Goal: Transaction & Acquisition: Purchase product/service

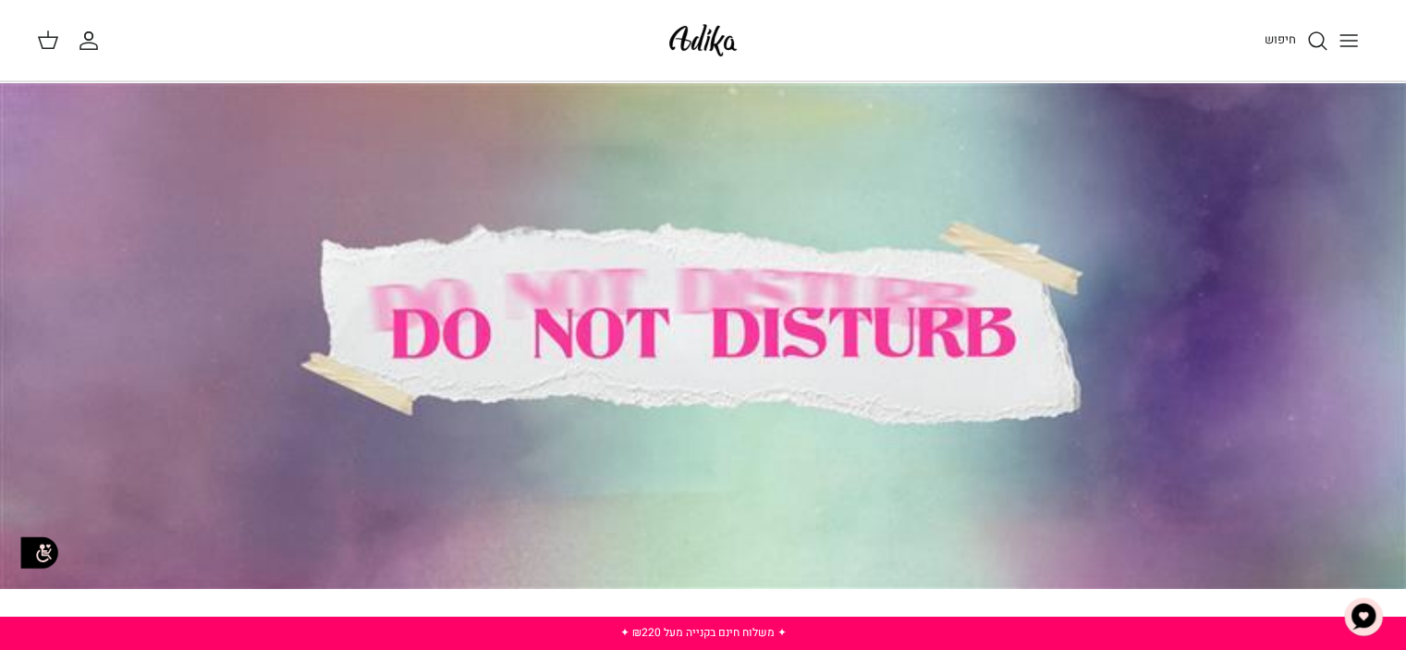
click at [1338, 41] on icon "Toggle menu" at bounding box center [1348, 41] width 22 height 22
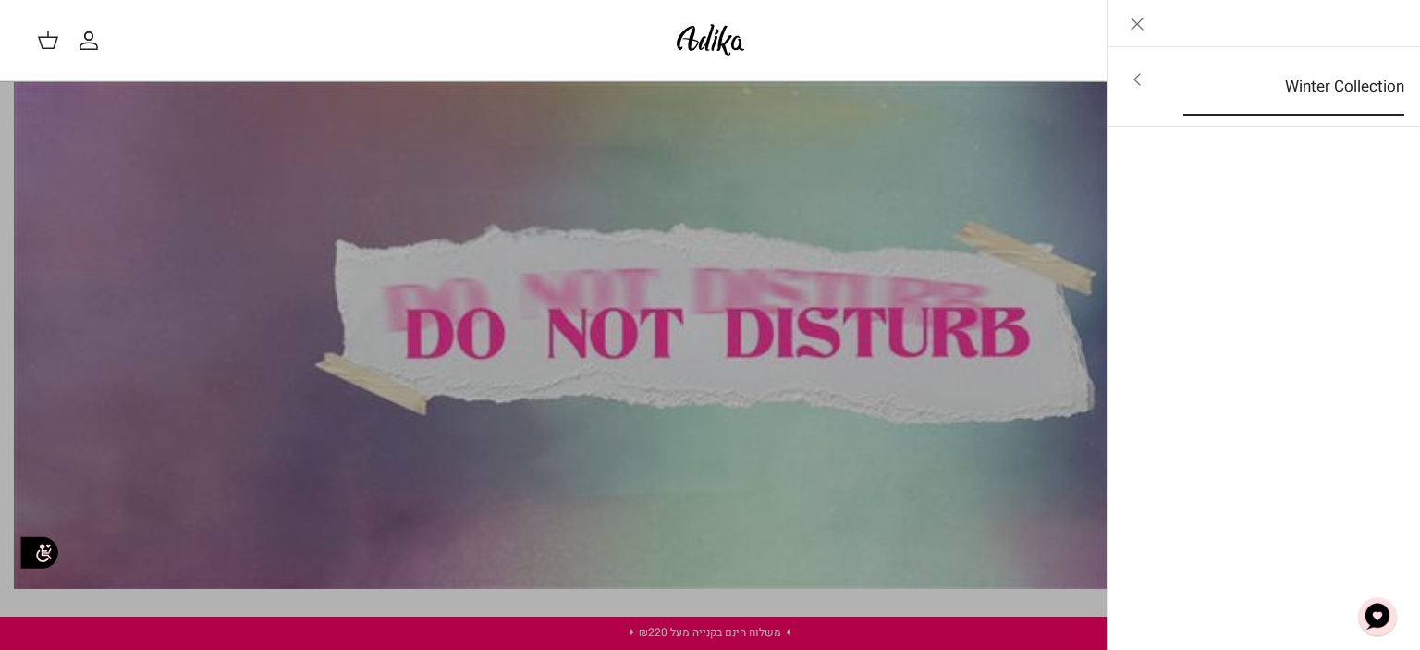
click at [1331, 85] on link "Winter Collection" at bounding box center [1293, 86] width 254 height 57
click at [1330, 85] on link "לכל הפריטים" at bounding box center [1263, 81] width 295 height 46
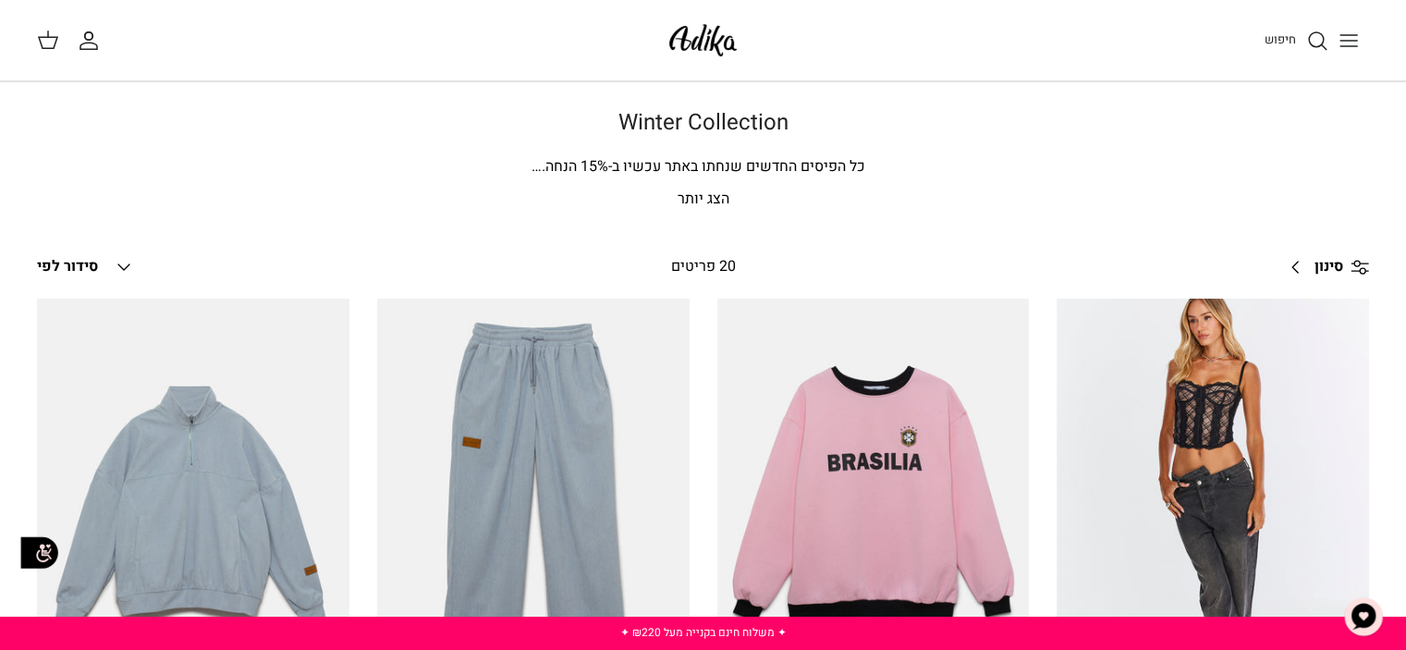
click at [133, 267] on icon "Down" at bounding box center [124, 267] width 22 height 22
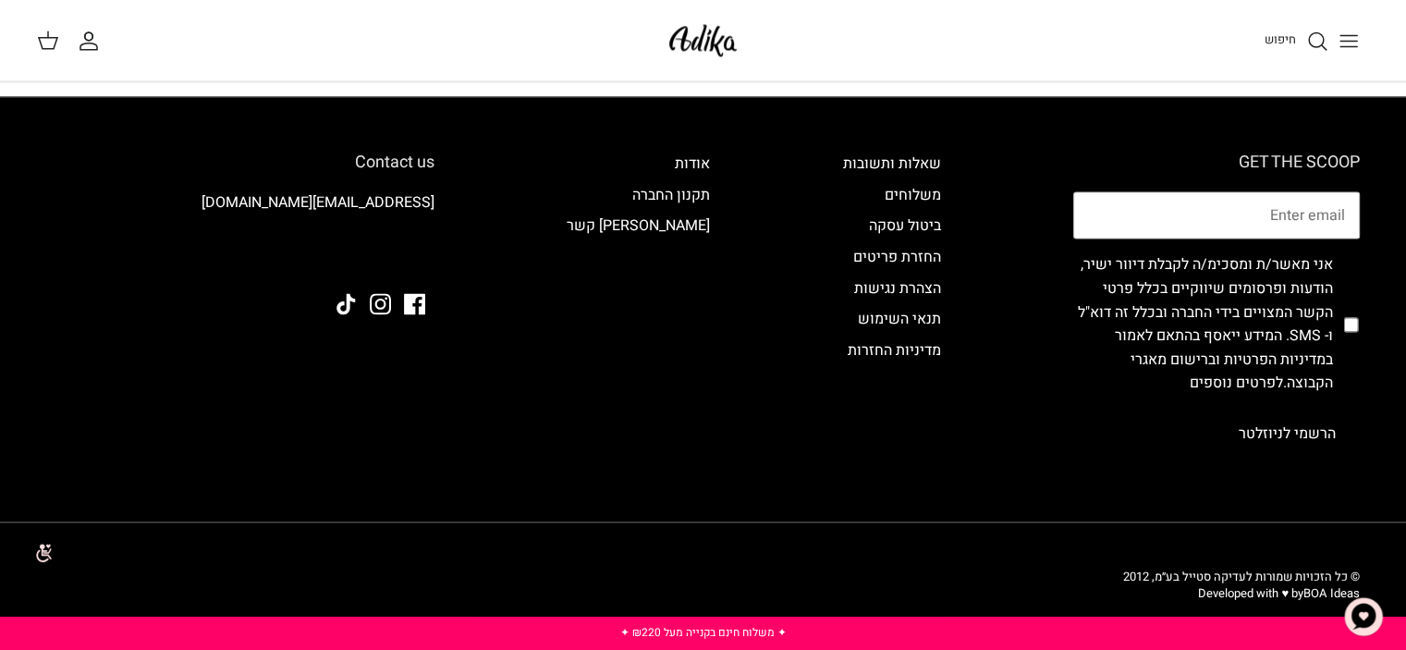
scroll to position [2773, 0]
